Goal: Information Seeking & Learning: Check status

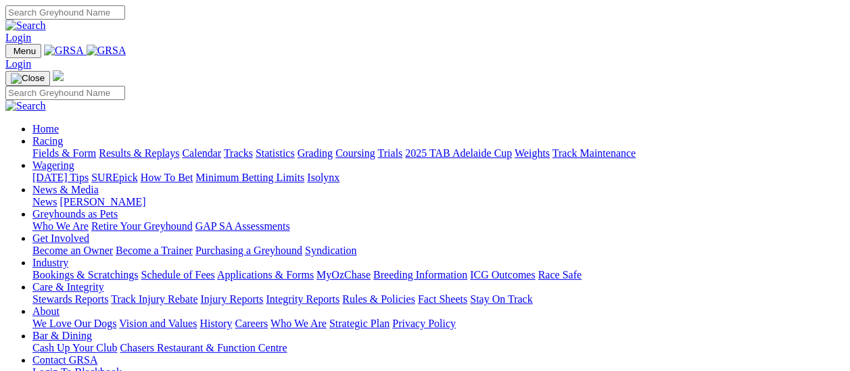
click at [153, 147] on link "Results & Replays" at bounding box center [139, 152] width 80 height 11
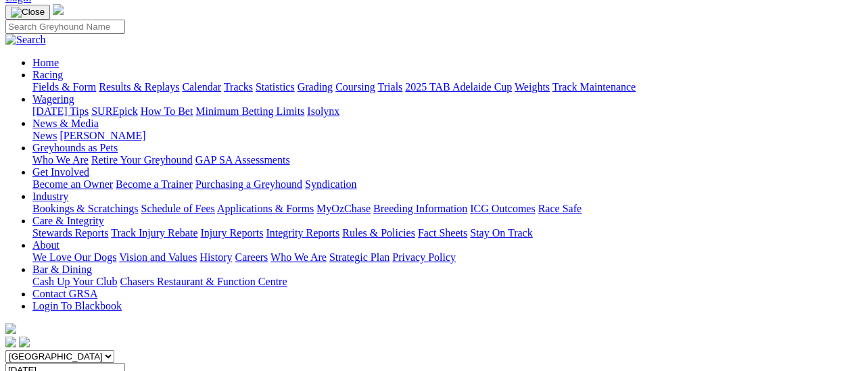
scroll to position [68, 0]
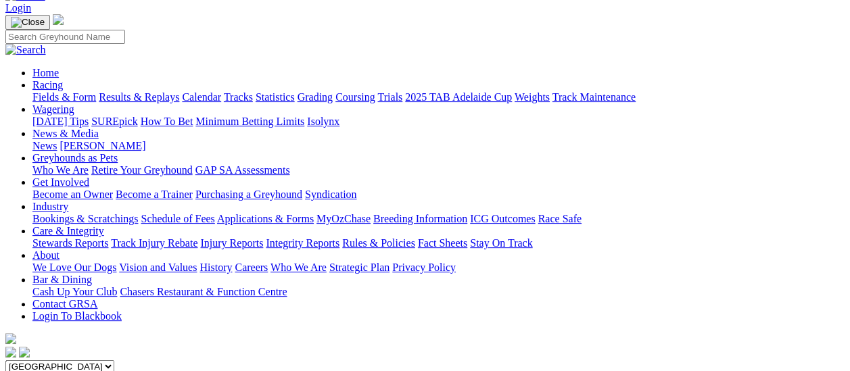
scroll to position [68, 0]
